Goal: Task Accomplishment & Management: Use online tool/utility

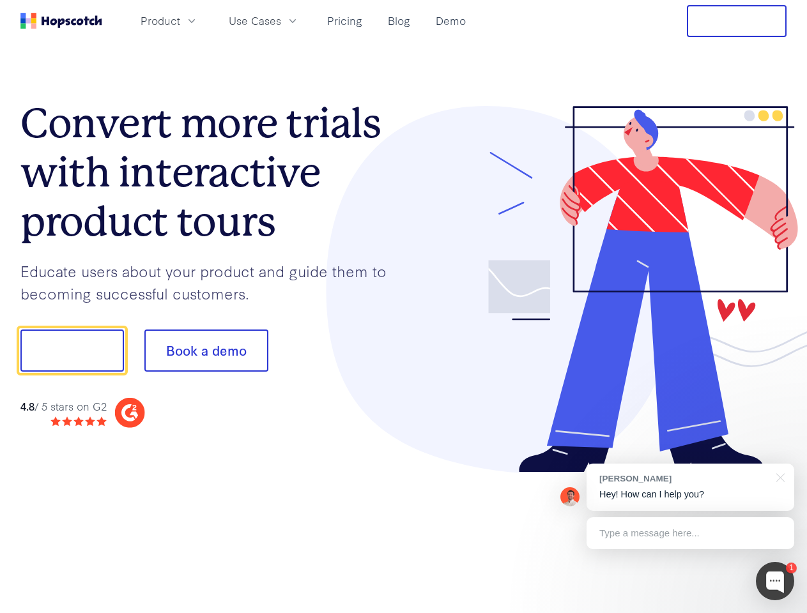
click at [404, 307] on div at bounding box center [595, 289] width 383 height 367
click at [180, 20] on span "Product" at bounding box center [160, 21] width 40 height 16
click at [281, 20] on span "Use Cases" at bounding box center [255, 21] width 52 height 16
click at [736, 21] on button "Free Trial" at bounding box center [736, 21] width 100 height 32
click at [72, 351] on button "Show me!" at bounding box center [71, 351] width 103 height 42
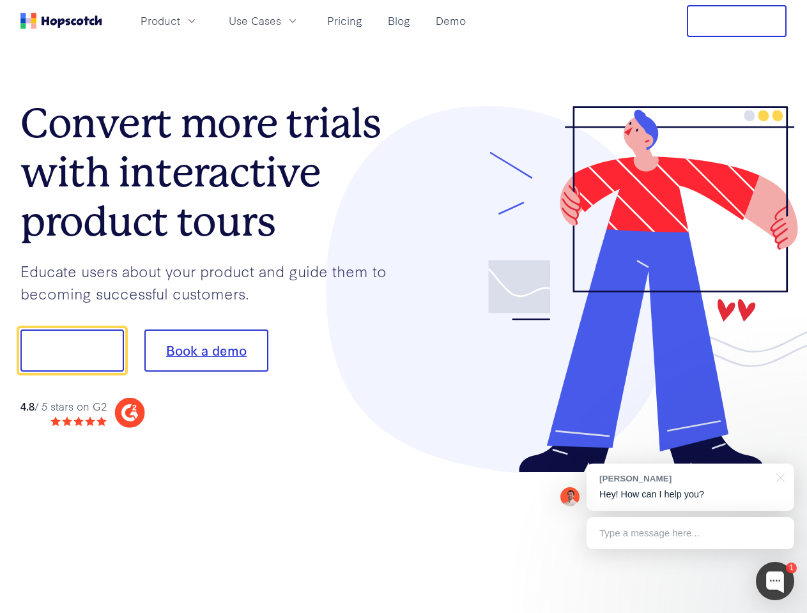
click at [206, 351] on button "Book a demo" at bounding box center [206, 351] width 124 height 42
click at [775, 581] on div at bounding box center [774, 581] width 38 height 38
click at [690, 487] on div "[PERSON_NAME] Hey! How can I help you?" at bounding box center [690, 487] width 208 height 47
click at [778, 476] on div at bounding box center [673, 349] width 239 height 426
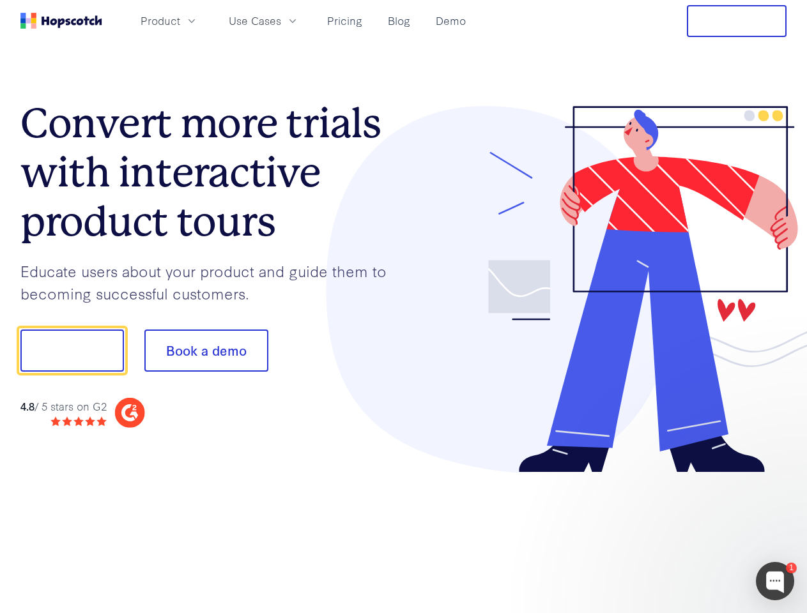
click at [690, 533] on div at bounding box center [673, 434] width 239 height 255
